Goal: Find specific page/section: Find specific page/section

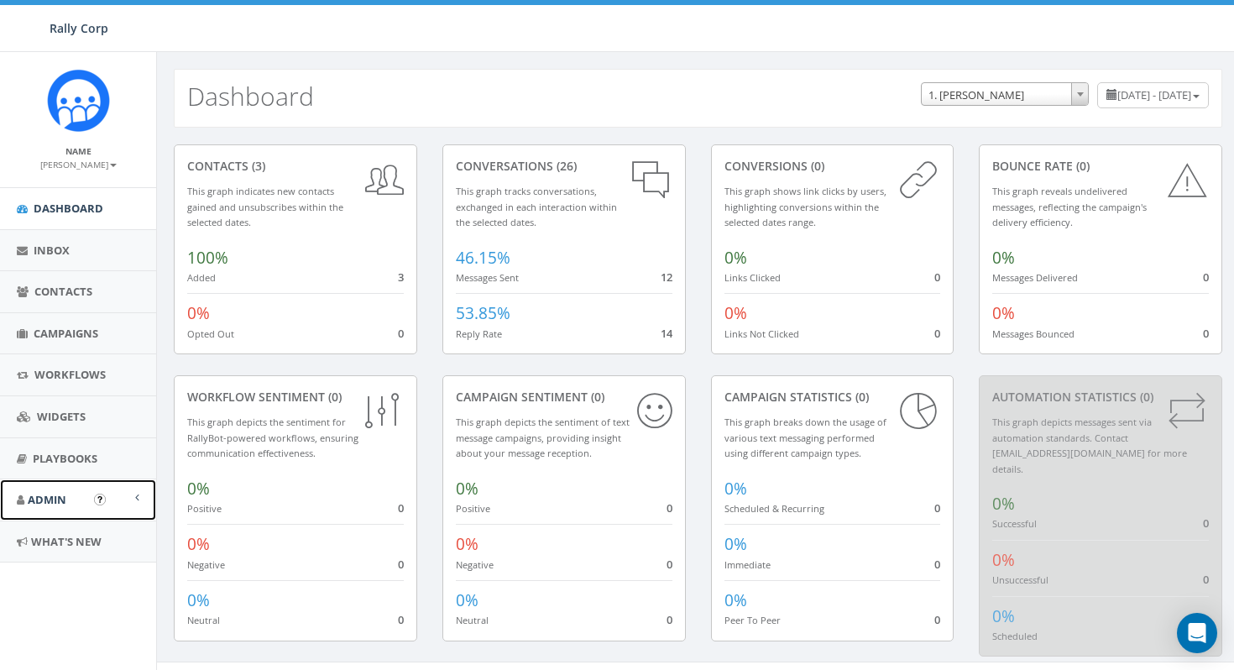
click at [63, 498] on span "Admin" at bounding box center [47, 499] width 39 height 15
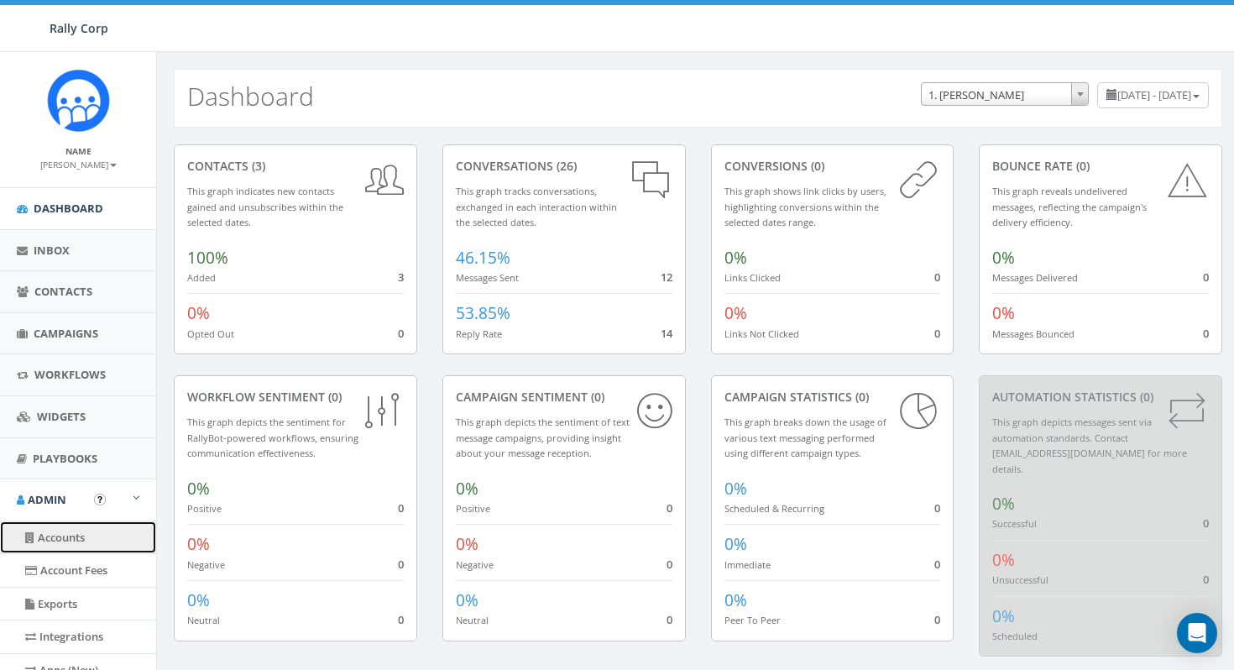
click at [65, 531] on link "Accounts" at bounding box center [78, 537] width 156 height 33
